Goal: Find specific page/section: Find specific page/section

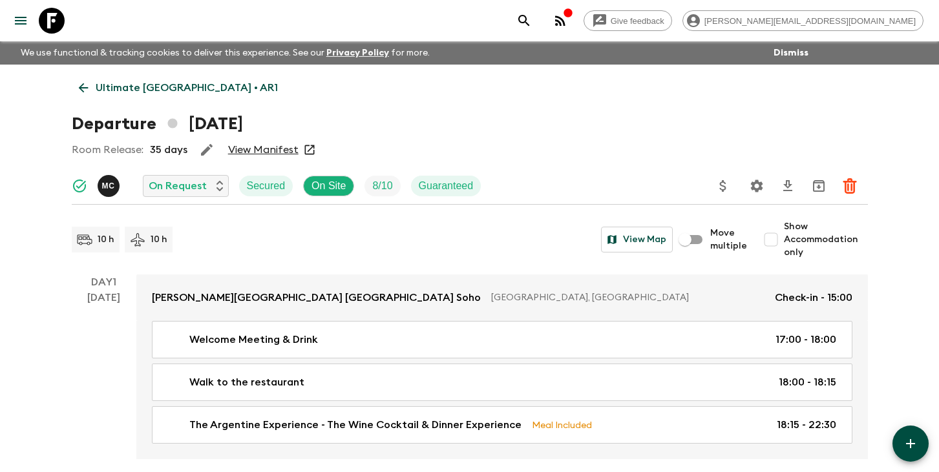
click at [189, 87] on p "Ultimate [GEOGRAPHIC_DATA] • AR1" at bounding box center [187, 88] width 182 height 16
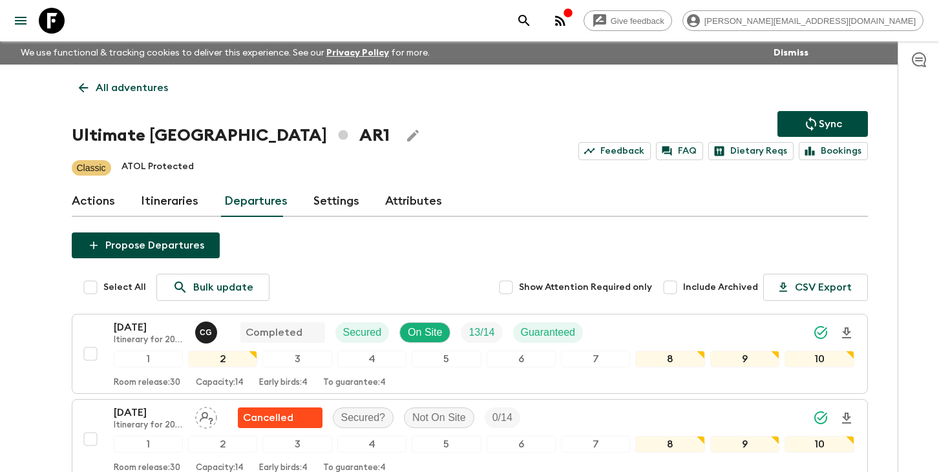
scroll to position [518, 0]
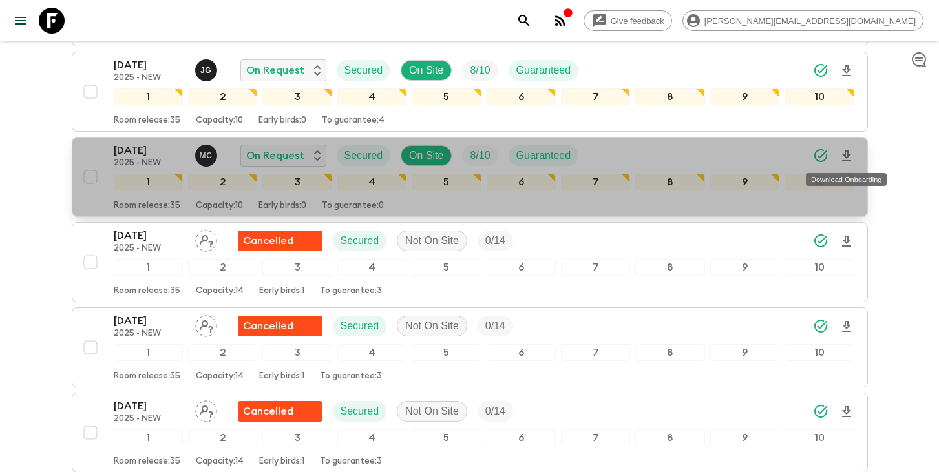
click at [841, 158] on icon "Download Onboarding" at bounding box center [846, 157] width 16 height 16
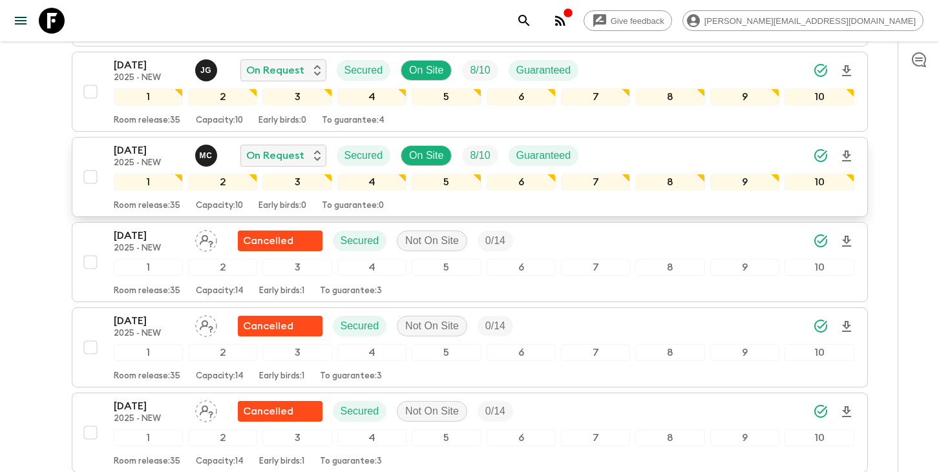
click at [532, 23] on icon "search adventures" at bounding box center [524, 21] width 16 height 16
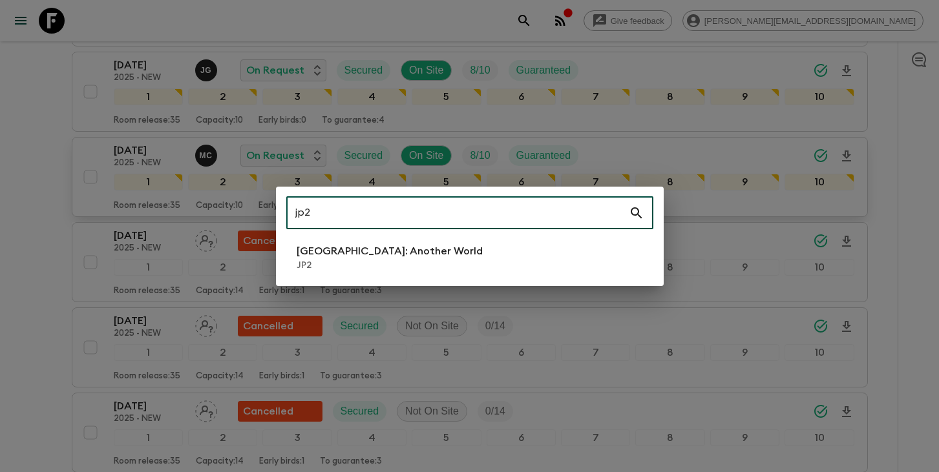
type input "jp2"
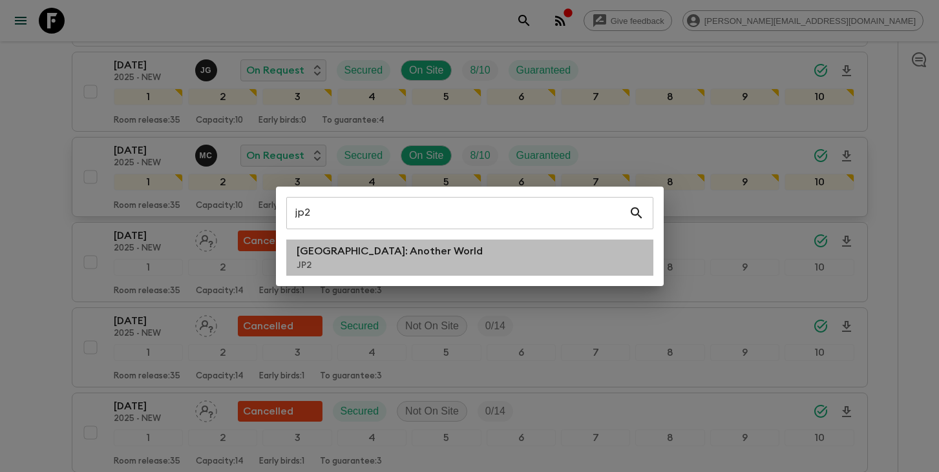
click at [515, 261] on li "[GEOGRAPHIC_DATA]: Another World JP2" at bounding box center [469, 258] width 367 height 36
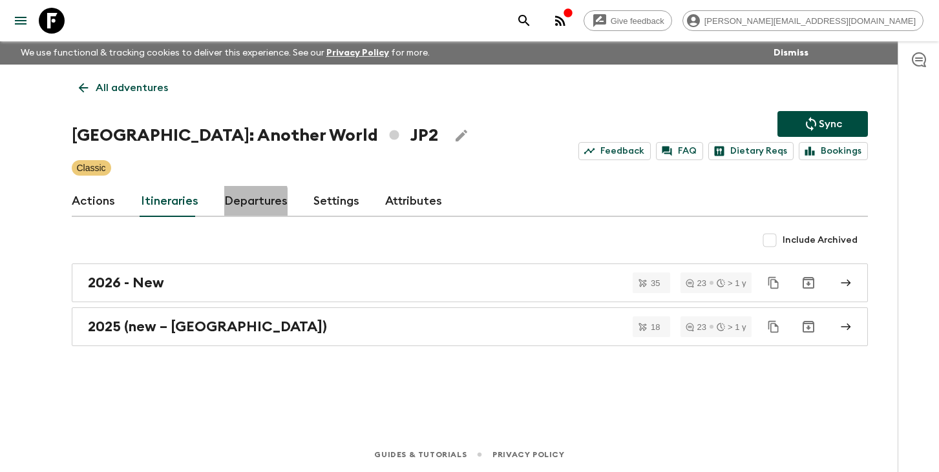
click at [231, 203] on link "Departures" at bounding box center [255, 201] width 63 height 31
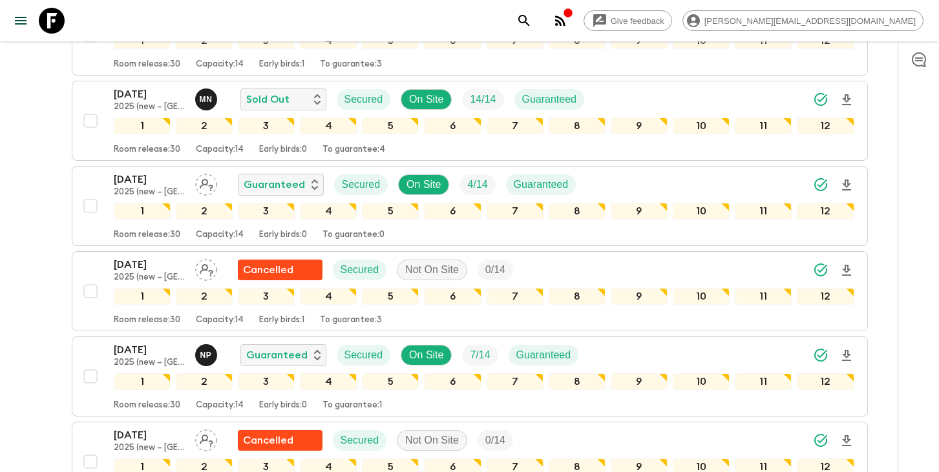
scroll to position [1085, 0]
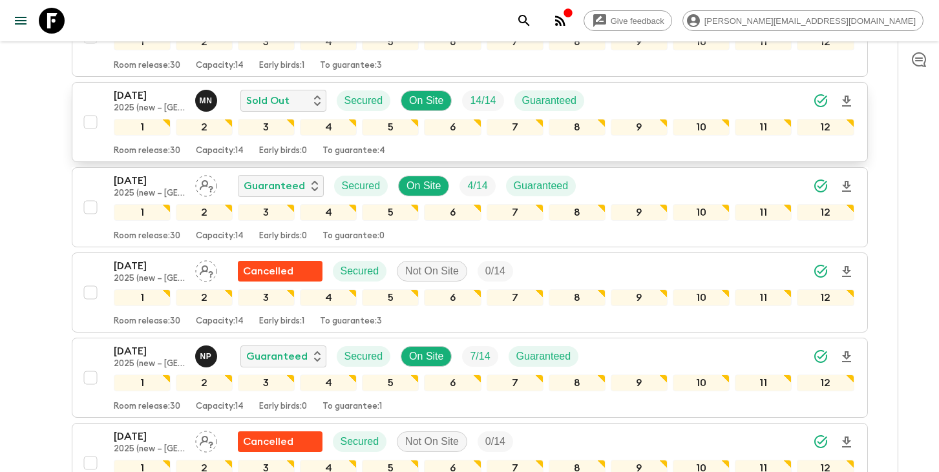
click at [775, 106] on div "[DATE] 2025 (new – [GEOGRAPHIC_DATA]) M N Sold Out Secured On Site 14 / 14 Guar…" at bounding box center [484, 101] width 740 height 26
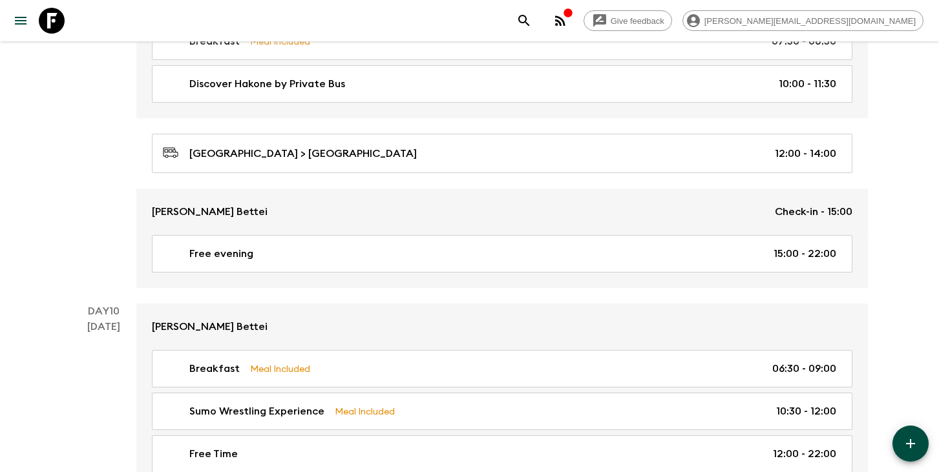
scroll to position [3968, 0]
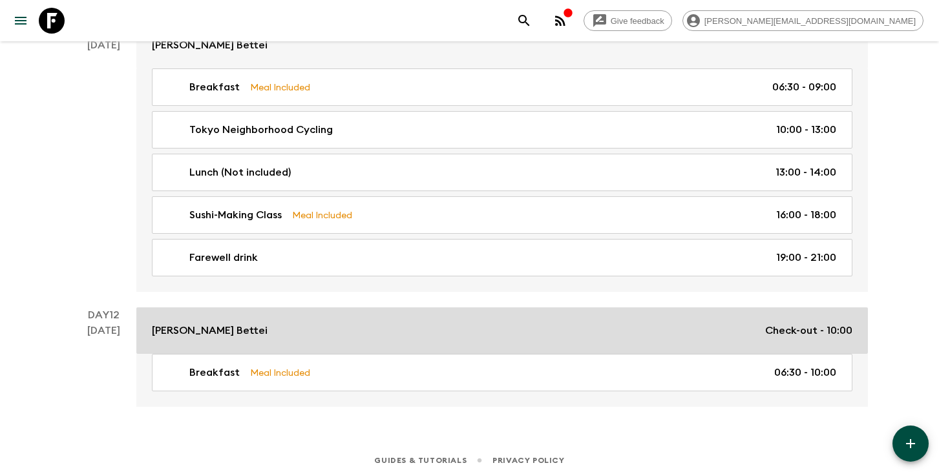
click at [433, 328] on div "[PERSON_NAME] Bettei Check-out - 10:00" at bounding box center [502, 331] width 700 height 16
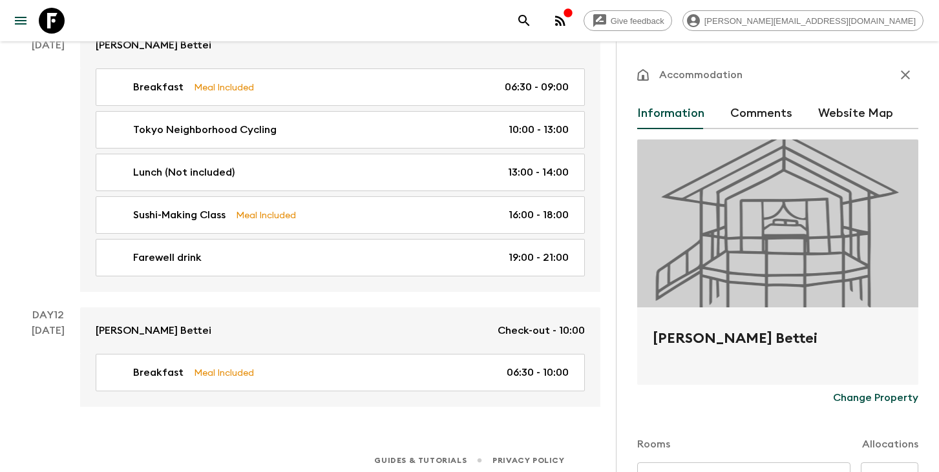
drag, startPoint x: 860, startPoint y: 338, endPoint x: 652, endPoint y: 337, distance: 208.0
click at [652, 337] on div "[PERSON_NAME] Bettei" at bounding box center [777, 346] width 281 height 78
copy h2 "[PERSON_NAME] Bettei"
